Goal: Transaction & Acquisition: Purchase product/service

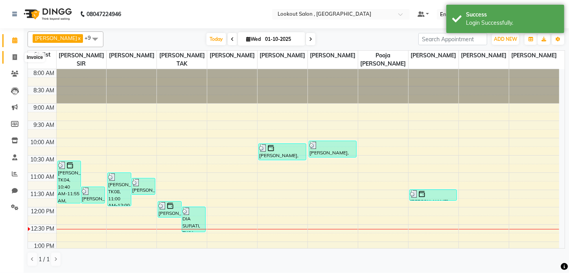
click at [8, 60] on span at bounding box center [15, 57] width 14 height 9
select select "service"
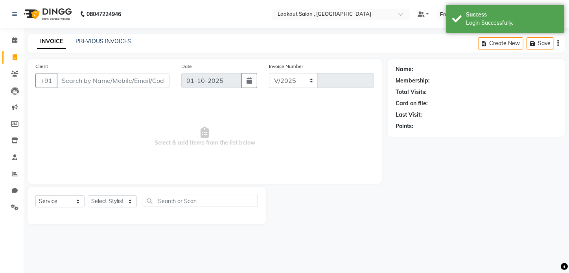
select select "151"
type input "7253"
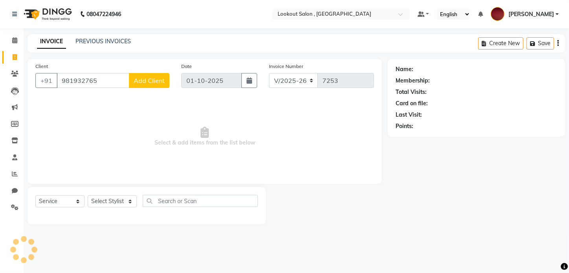
type input "9819327653"
drag, startPoint x: 106, startPoint y: 79, endPoint x: 39, endPoint y: 94, distance: 69.2
click at [39, 94] on div "Client [PHONE_NUMBER] Add Client" at bounding box center [102, 78] width 146 height 32
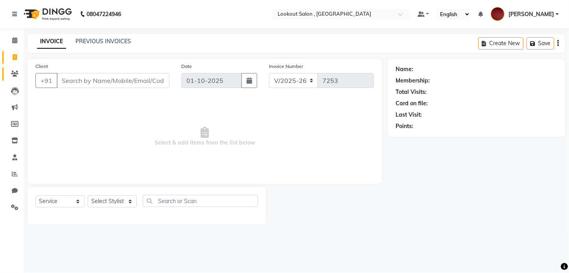
click at [11, 79] on link "Clients" at bounding box center [11, 74] width 19 height 13
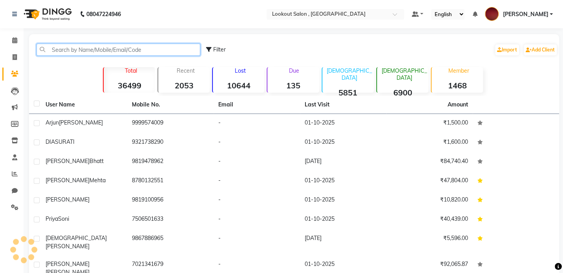
click at [82, 52] on input "text" at bounding box center [119, 50] width 164 height 12
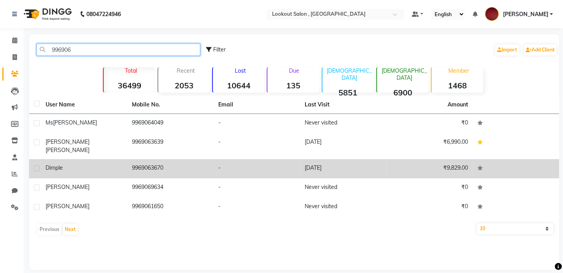
type input "996906"
click at [138, 162] on td "9969063670" at bounding box center [170, 168] width 86 height 19
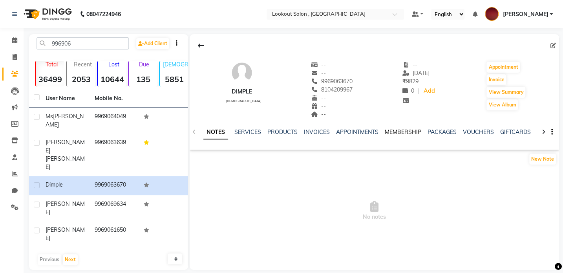
click at [401, 131] on link "MEMBERSHIP" at bounding box center [403, 131] width 37 height 7
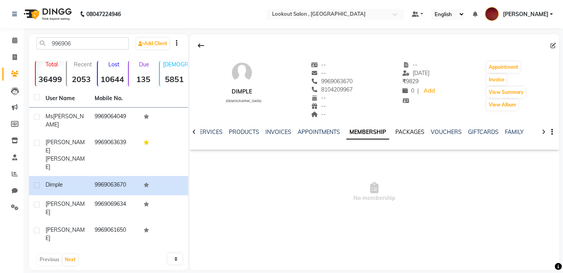
click at [408, 132] on link "PACKAGES" at bounding box center [410, 131] width 29 height 7
click at [196, 134] on div at bounding box center [194, 131] width 9 height 15
click at [195, 134] on div at bounding box center [194, 131] width 9 height 15
click at [195, 134] on icon at bounding box center [195, 132] width 4 height 6
click at [12, 50] on li "Invoice" at bounding box center [12, 57] width 24 height 17
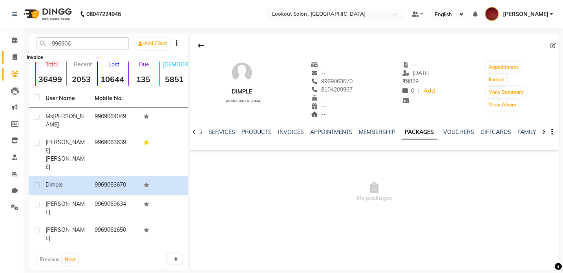
click at [16, 55] on icon at bounding box center [15, 57] width 4 height 6
select select "service"
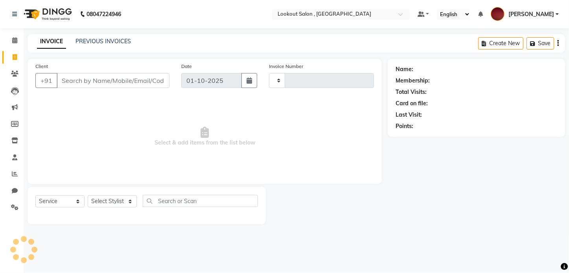
type input "7254"
select select "151"
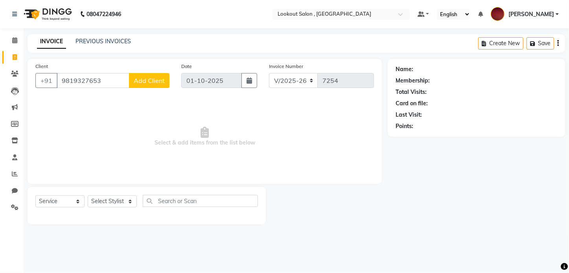
type input "9819327653"
click at [143, 87] on button "Add Client" at bounding box center [149, 80] width 40 height 15
select select "22"
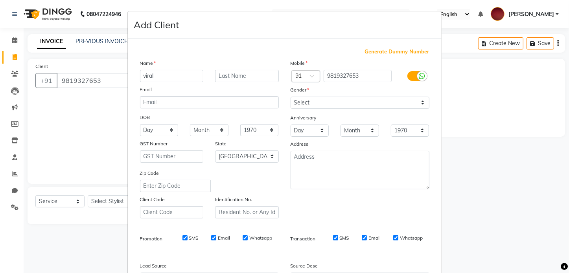
type input "viral"
click at [227, 77] on input "text" at bounding box center [247, 76] width 64 height 12
type input "shah"
click at [304, 99] on select "Select [DEMOGRAPHIC_DATA] [DEMOGRAPHIC_DATA] Other Prefer Not To Say" at bounding box center [359, 103] width 139 height 12
select select "[DEMOGRAPHIC_DATA]"
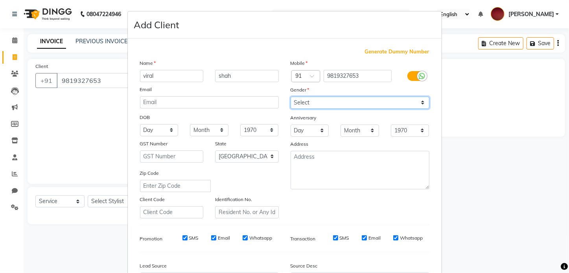
click at [290, 97] on select "Select [DEMOGRAPHIC_DATA] [DEMOGRAPHIC_DATA] Other Prefer Not To Say" at bounding box center [359, 103] width 139 height 12
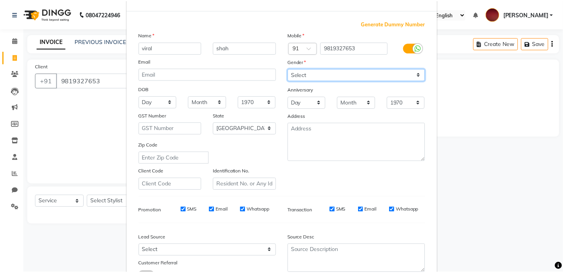
scroll to position [92, 0]
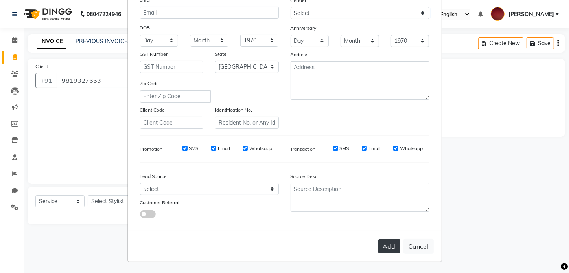
click at [394, 249] on button "Add" at bounding box center [389, 246] width 22 height 14
select select
select select "null"
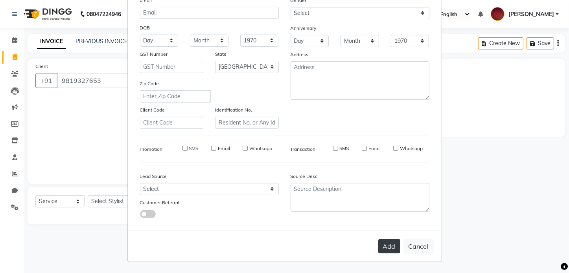
select select
checkbox input "false"
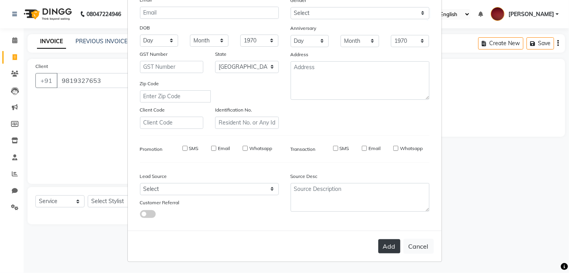
checkbox input "false"
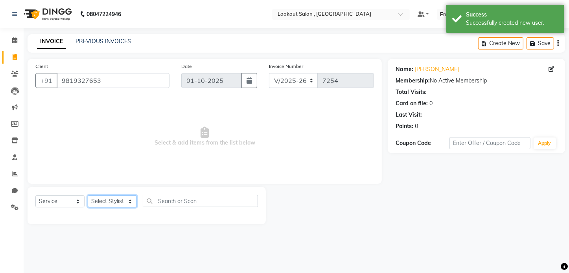
click at [118, 206] on select "Select Stylist [PERSON_NAME] [PERSON_NAME] [PERSON_NAME] [PERSON_NAME] [PERSON_…" at bounding box center [112, 201] width 49 height 12
select select "88368"
click at [88, 195] on select "Select Stylist [PERSON_NAME] [PERSON_NAME] [PERSON_NAME] [PERSON_NAME] [PERSON_…" at bounding box center [112, 201] width 49 height 12
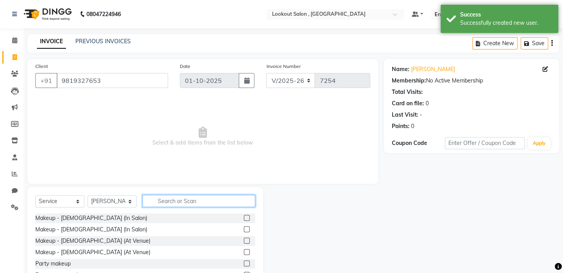
click at [166, 204] on input "text" at bounding box center [199, 201] width 113 height 12
type input "cut"
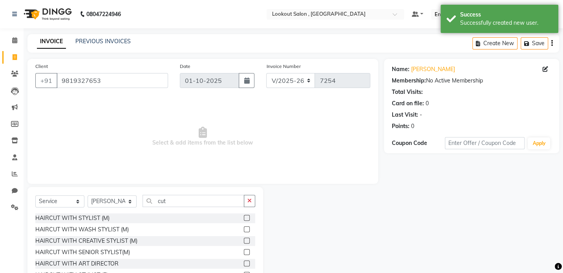
click at [244, 218] on label at bounding box center [247, 218] width 6 height 6
click at [244, 218] on input "checkbox" at bounding box center [246, 218] width 5 height 5
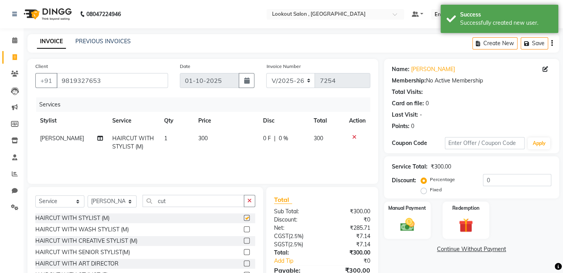
checkbox input "false"
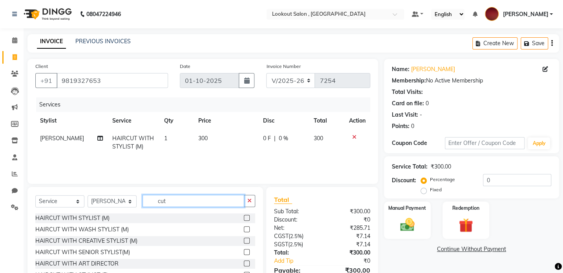
drag, startPoint x: 198, startPoint y: 207, endPoint x: 148, endPoint y: 204, distance: 50.7
click at [148, 204] on input "cut" at bounding box center [194, 201] width 102 height 12
type input "be"
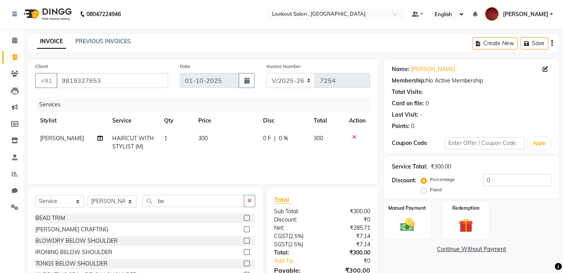
click at [244, 230] on label at bounding box center [247, 229] width 6 height 6
click at [244, 230] on input "checkbox" at bounding box center [246, 229] width 5 height 5
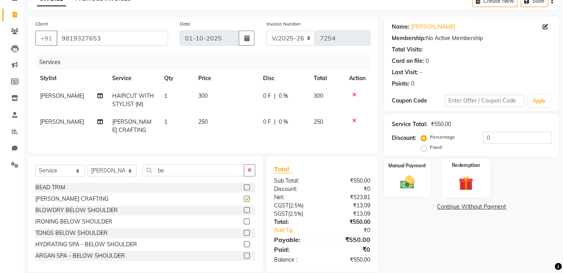
checkbox input "false"
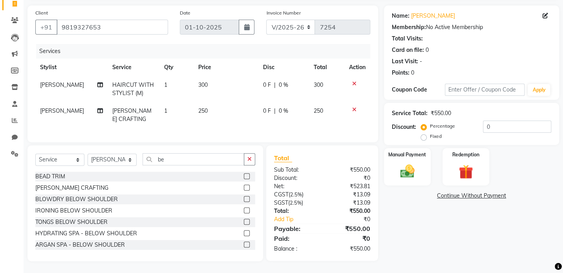
click at [405, 183] on div "Name: [PERSON_NAME] Membership: No Active Membership Total Visits: Card on file…" at bounding box center [474, 134] width 181 height 256
click at [409, 169] on img at bounding box center [407, 171] width 24 height 17
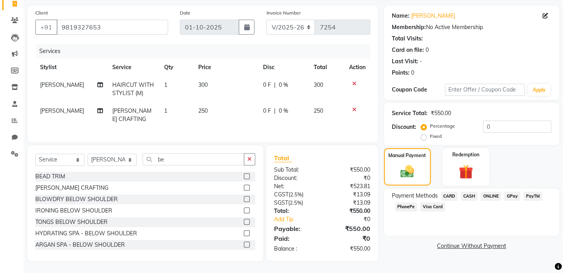
click at [467, 192] on span "CASH" at bounding box center [469, 196] width 17 height 9
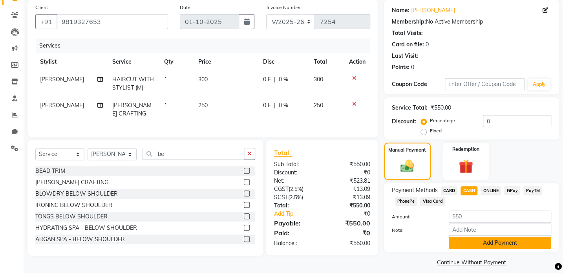
click at [495, 241] on button "Add Payment" at bounding box center [500, 243] width 103 height 12
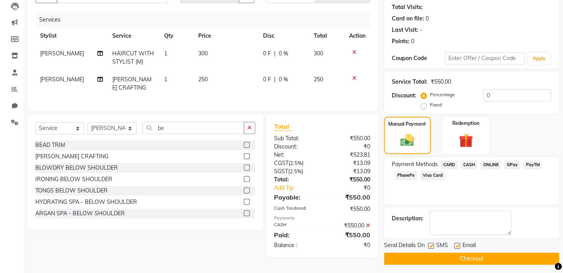
scroll to position [88, 0]
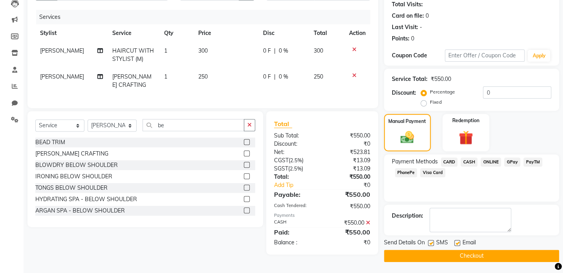
click at [502, 256] on button "Checkout" at bounding box center [471, 256] width 175 height 12
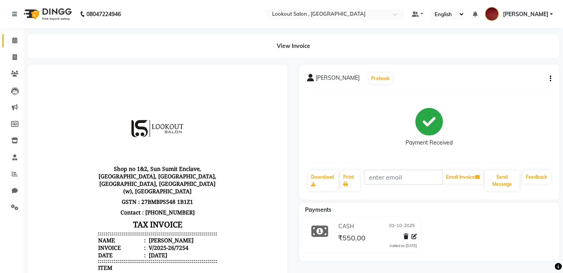
click at [10, 46] on link "Calendar" at bounding box center [11, 40] width 19 height 13
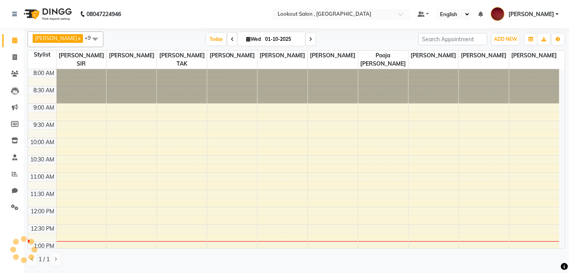
scroll to position [172, 0]
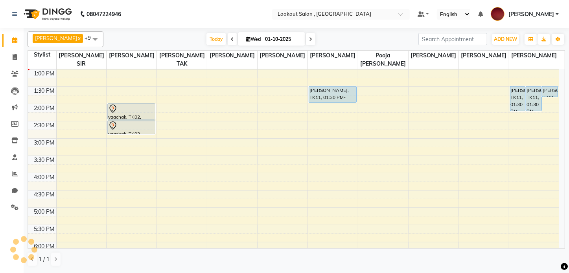
click at [279, 43] on input "01-10-2025" at bounding box center [281, 39] width 39 height 12
select select "10"
select select "2025"
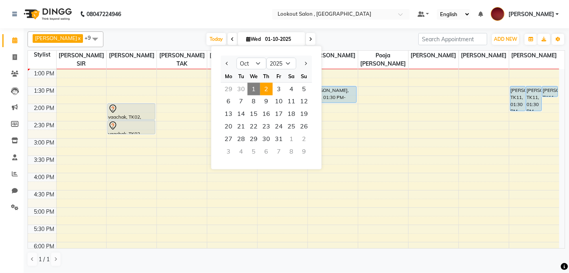
click at [262, 85] on span "2" at bounding box center [266, 89] width 13 height 13
type input "02-10-2025"
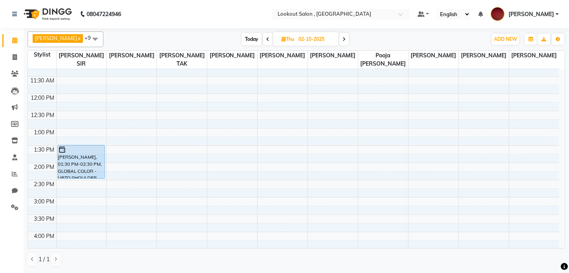
scroll to position [143, 0]
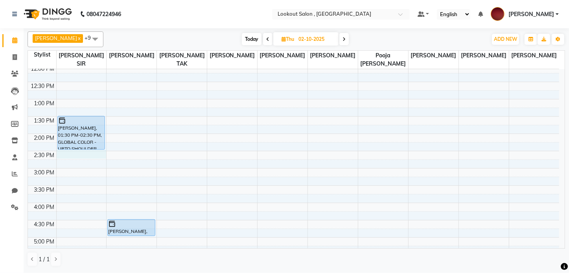
click at [94, 149] on div "8:00 AM 8:30 AM 9:00 AM 9:30 AM 10:00 AM 10:30 AM 11:00 AM 11:30 AM 12:00 PM 12…" at bounding box center [293, 186] width 531 height 518
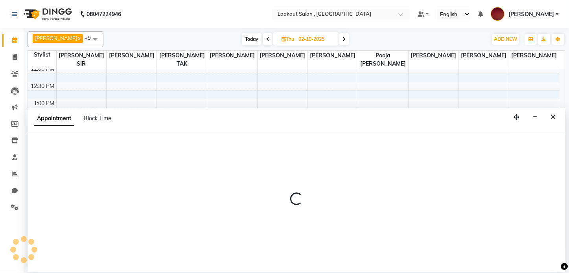
select select "6223"
select select "tentative"
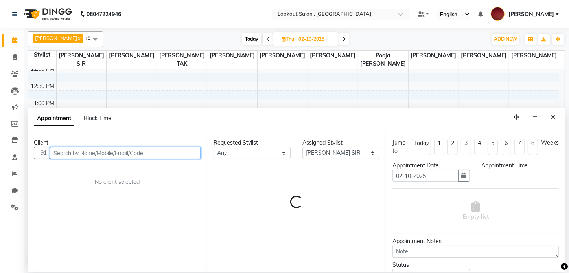
select select "870"
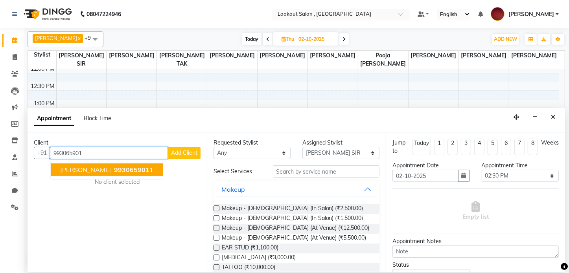
click at [85, 169] on span "[PERSON_NAME]" at bounding box center [85, 170] width 51 height 8
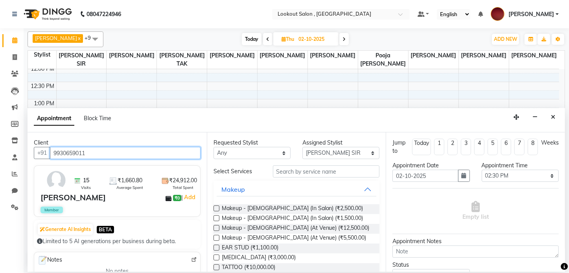
type input "9930659011"
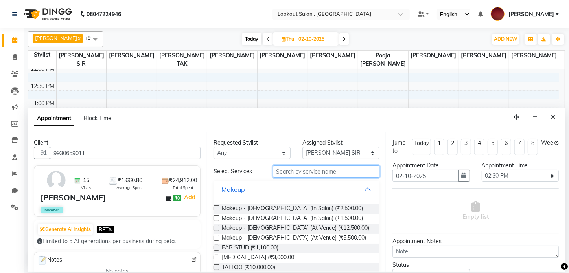
click at [310, 173] on input "text" at bounding box center [326, 171] width 107 height 12
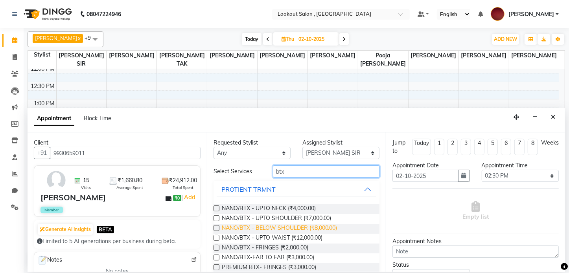
type input "btx"
click at [284, 230] on span "NANO/BTX - BELOW SHOULDER (₹8,000.00)" at bounding box center [280, 229] width 116 height 10
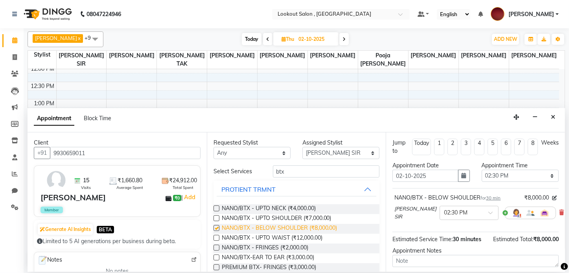
checkbox input "false"
click at [502, 176] on select "Select 09:00 AM 09:15 AM 09:30 AM 09:45 AM 10:00 AM 10:15 AM 10:30 AM 10:45 AM …" at bounding box center [519, 176] width 77 height 12
select select "840"
click at [481, 170] on select "Select 09:00 AM 09:15 AM 09:30 AM 09:45 AM 10:00 AM 10:15 AM 10:30 AM 10:45 AM …" at bounding box center [519, 176] width 77 height 12
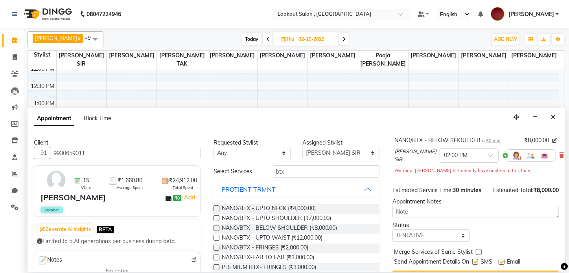
scroll to position [75, 0]
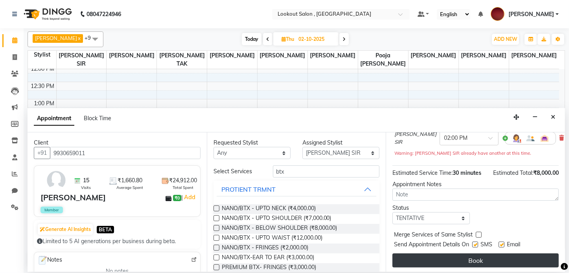
click at [475, 257] on button "Book" at bounding box center [475, 260] width 166 height 14
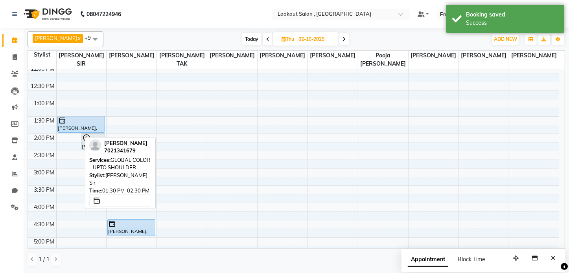
drag, startPoint x: 73, startPoint y: 139, endPoint x: 86, endPoint y: 125, distance: 19.5
click at [86, 125] on div "[PERSON_NAME], 01:30 PM-02:30 PM, GLOBAL COLOR - UPTO SHOULDER [PERSON_NAME], 0…" at bounding box center [82, 186] width 50 height 518
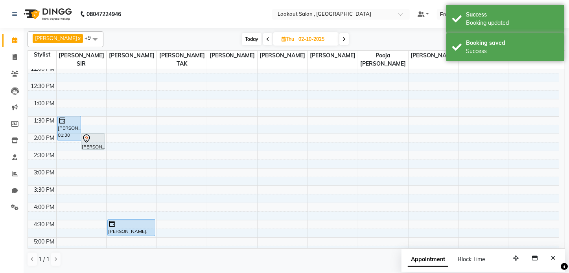
click at [247, 39] on span "Today" at bounding box center [252, 39] width 20 height 12
type input "01-10-2025"
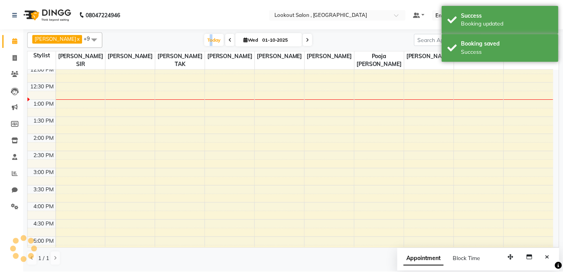
scroll to position [172, 0]
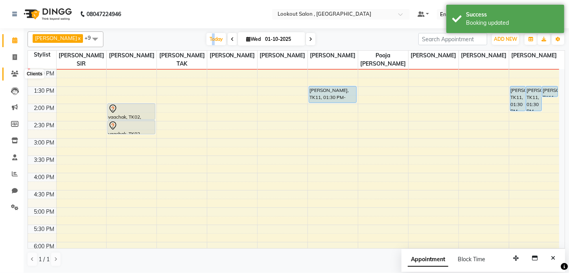
click at [12, 73] on icon at bounding box center [14, 74] width 7 height 6
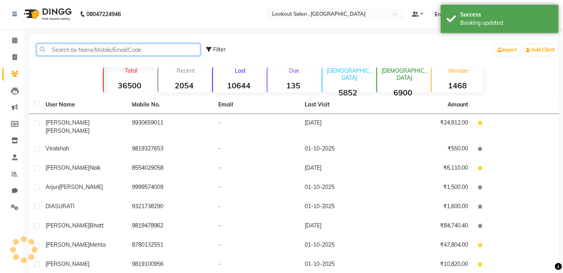
click at [64, 49] on input "text" at bounding box center [119, 50] width 164 height 12
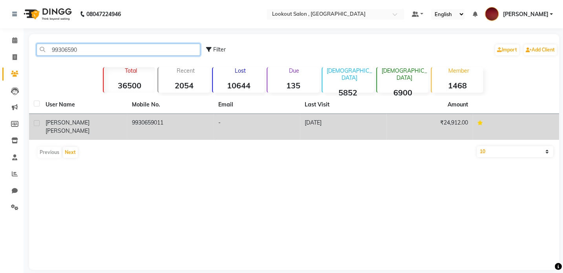
type input "99306590"
click at [177, 123] on td "9930659011" at bounding box center [170, 127] width 86 height 26
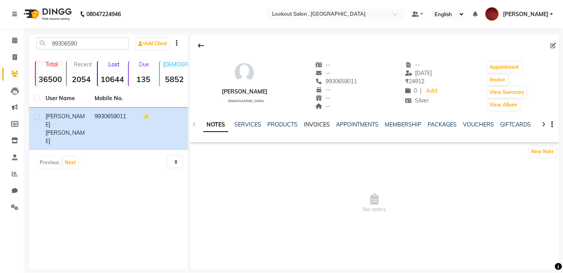
click at [314, 128] on link "INVOICES" at bounding box center [317, 124] width 26 height 7
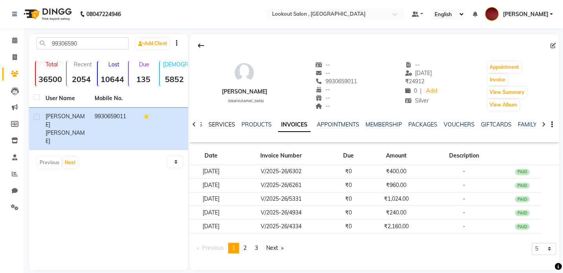
click at [216, 121] on link "SERVICES" at bounding box center [222, 124] width 27 height 7
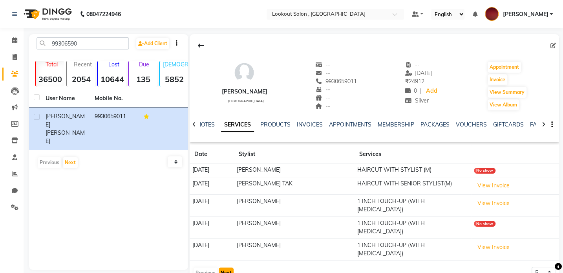
click at [227, 268] on button "Next" at bounding box center [226, 273] width 15 height 11
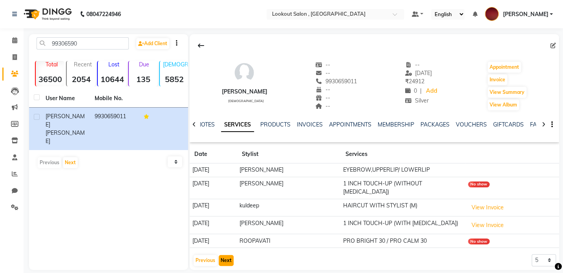
click at [227, 255] on button "Next" at bounding box center [226, 260] width 15 height 11
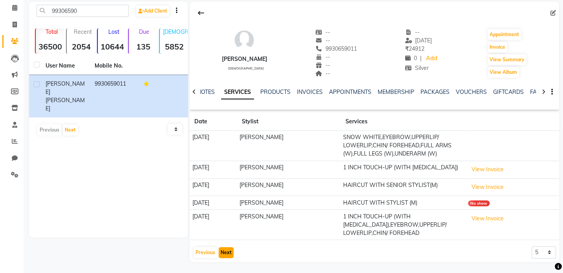
click at [223, 254] on button "Next" at bounding box center [226, 252] width 15 height 11
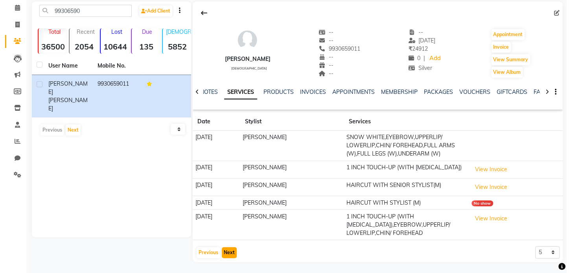
scroll to position [24, 0]
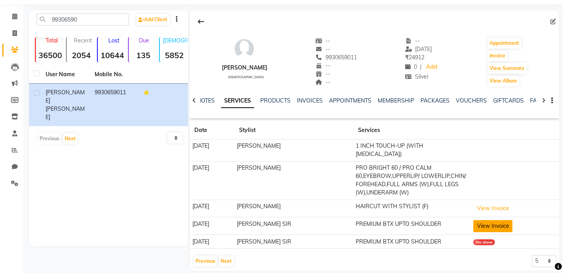
click at [482, 220] on button "View Invoice" at bounding box center [492, 226] width 39 height 12
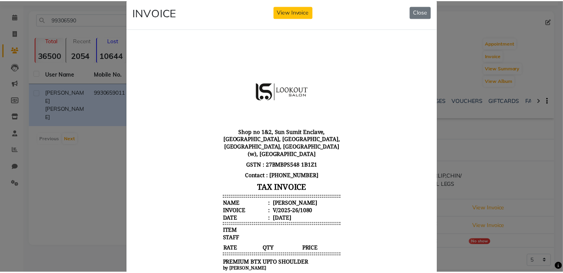
scroll to position [0, 0]
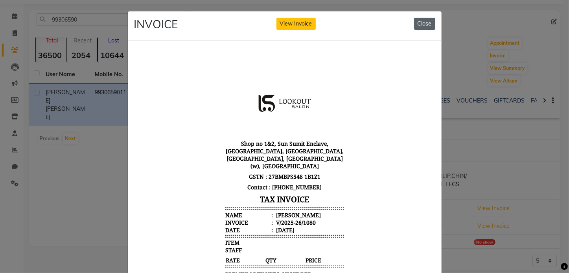
click at [416, 23] on button "Close" at bounding box center [424, 24] width 21 height 12
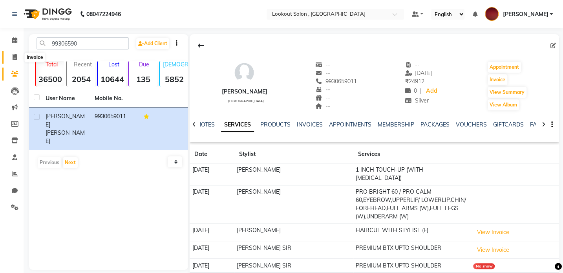
click at [16, 59] on icon at bounding box center [15, 57] width 4 height 6
select select "service"
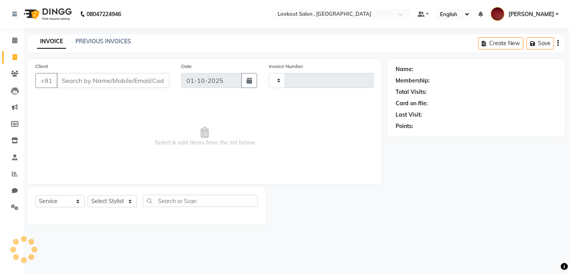
type input "7255"
select select "151"
click at [16, 59] on icon at bounding box center [15, 57] width 4 height 6
select select "service"
click at [16, 59] on icon at bounding box center [15, 57] width 4 height 6
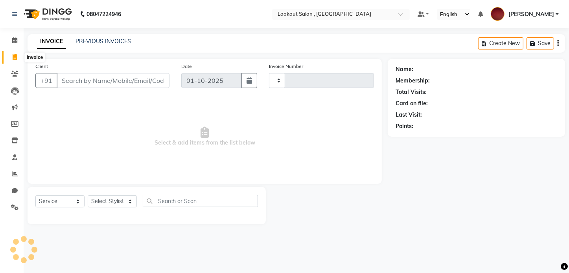
select select "service"
type input "7255"
select select "151"
